Goal: Task Accomplishment & Management: Manage account settings

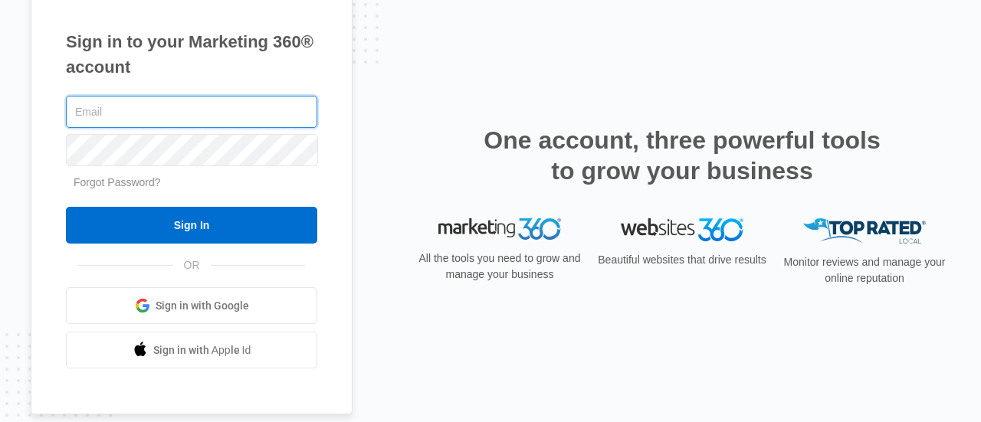
type input "[EMAIL_ADDRESS][DOMAIN_NAME]"
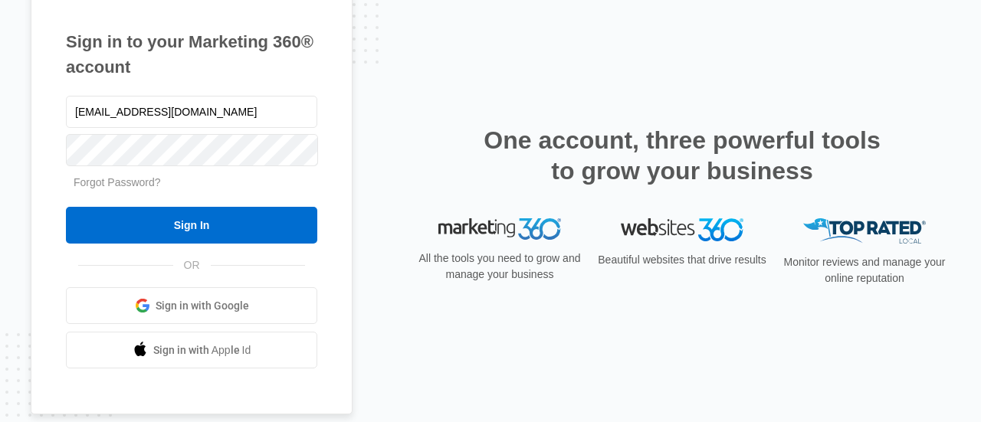
drag, startPoint x: 0, startPoint y: 0, endPoint x: 525, endPoint y: 72, distance: 530.1
click at [525, 72] on div "Sign in to your Marketing 360® account [EMAIL_ADDRESS][DOMAIN_NAME] Forgot Pass…" at bounding box center [491, 211] width 920 height 457
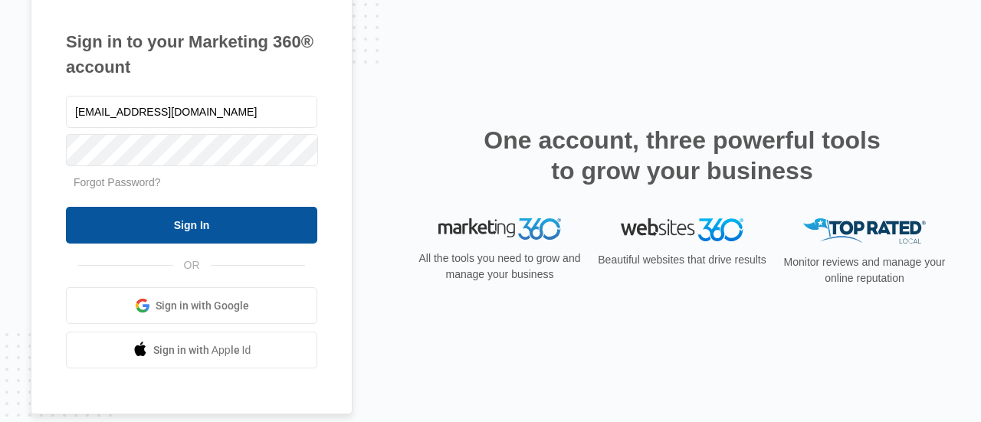
click at [111, 229] on input "Sign In" at bounding box center [191, 225] width 251 height 37
